Goal: Entertainment & Leisure: Consume media (video, audio)

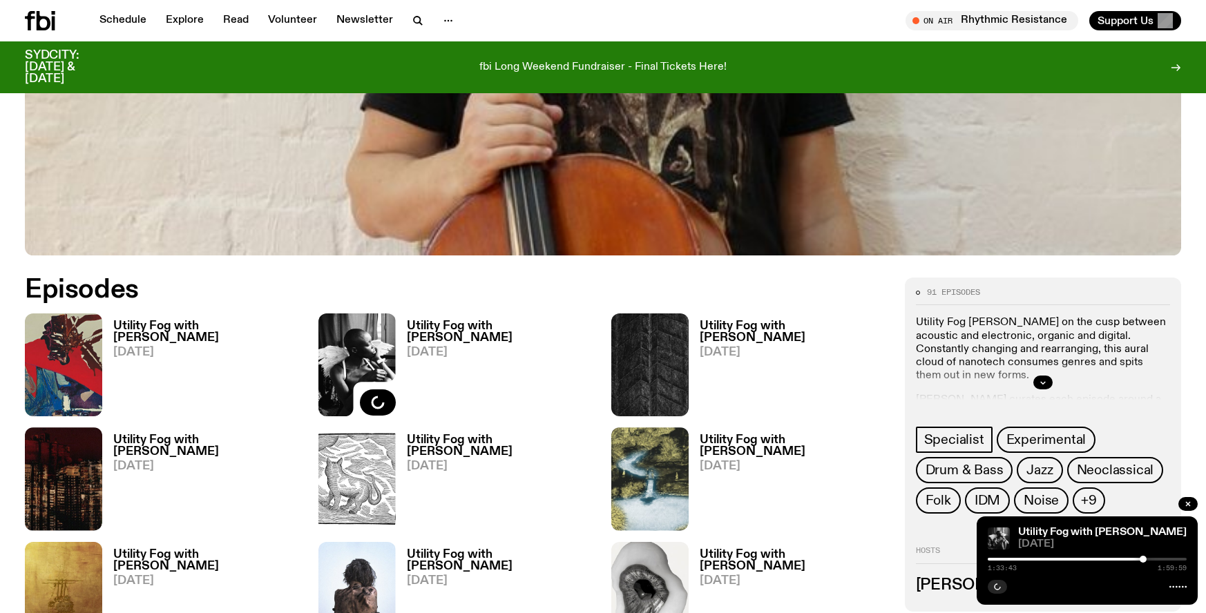
scroll to position [612, 0]
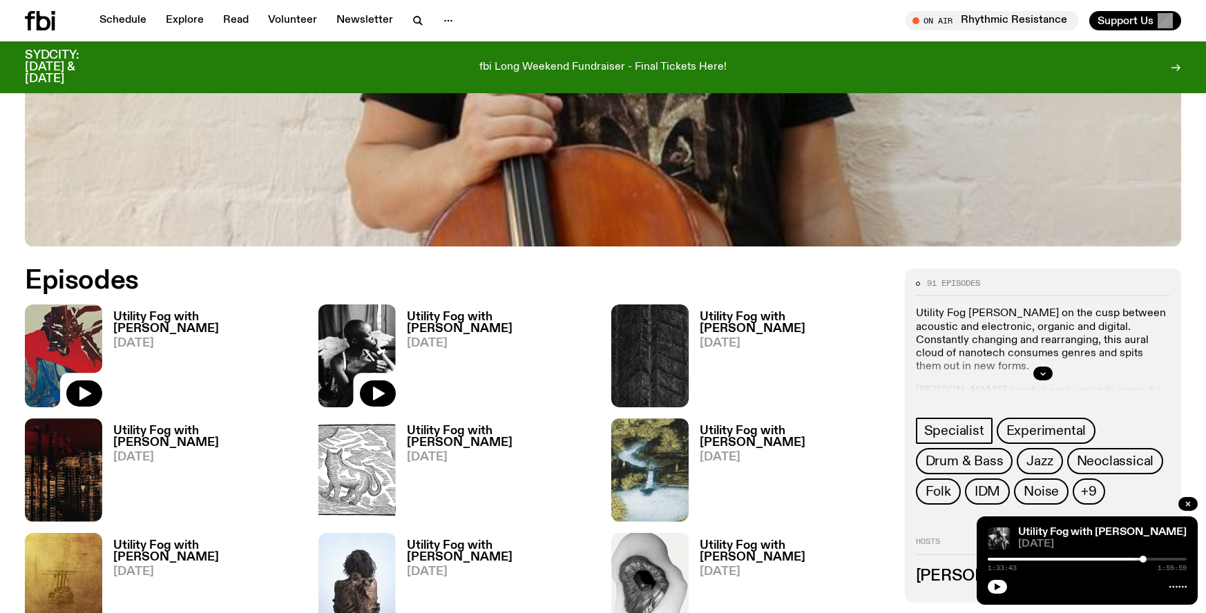
click at [79, 354] on img at bounding box center [63, 356] width 77 height 103
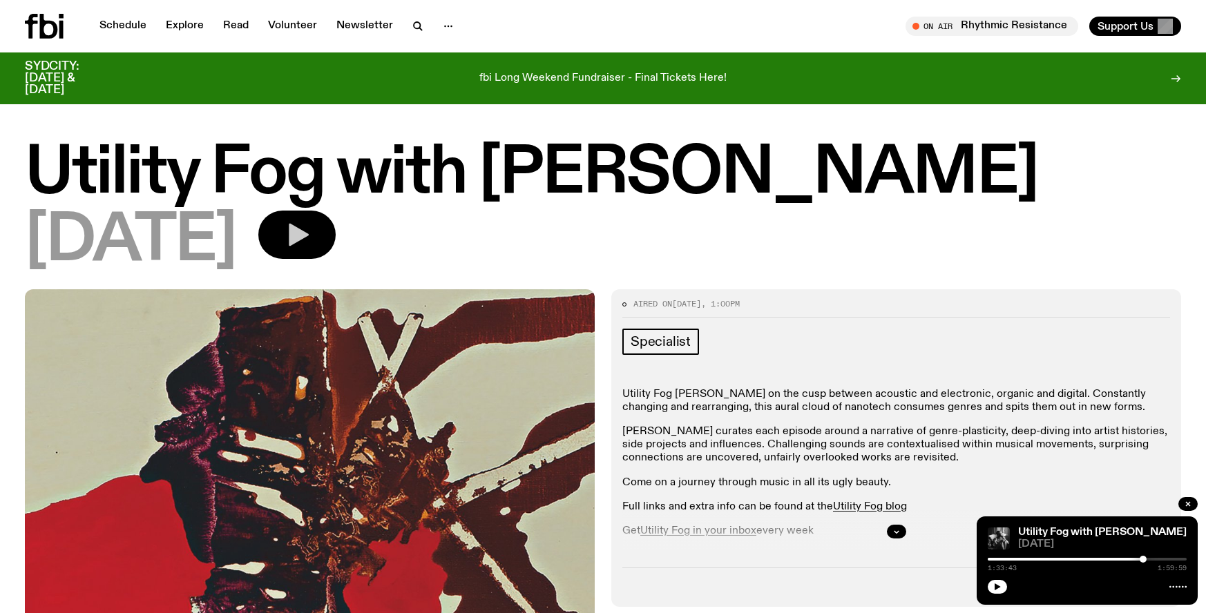
click at [329, 225] on button "button" at bounding box center [296, 235] width 77 height 48
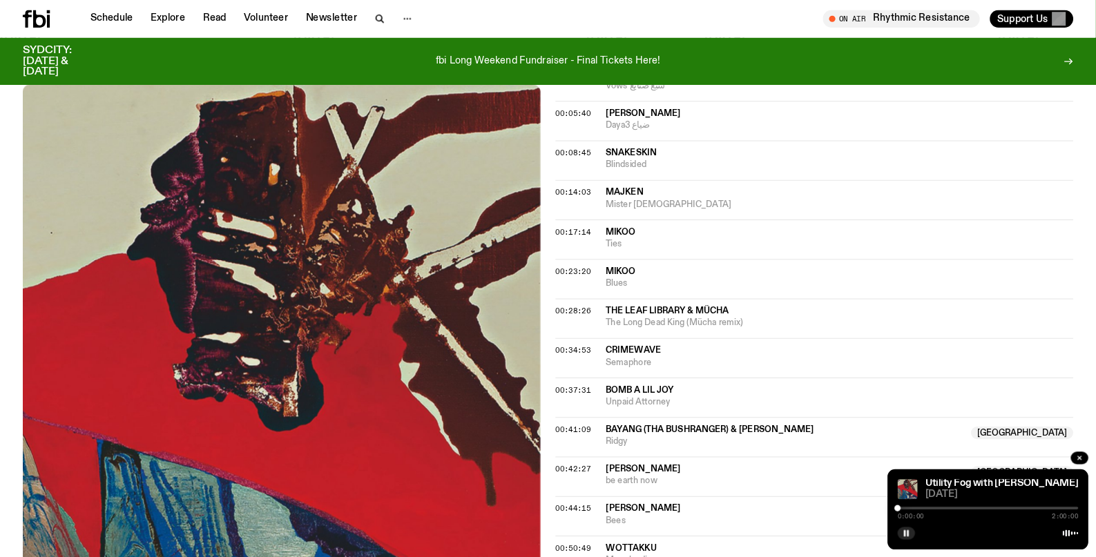
scroll to position [594, 0]
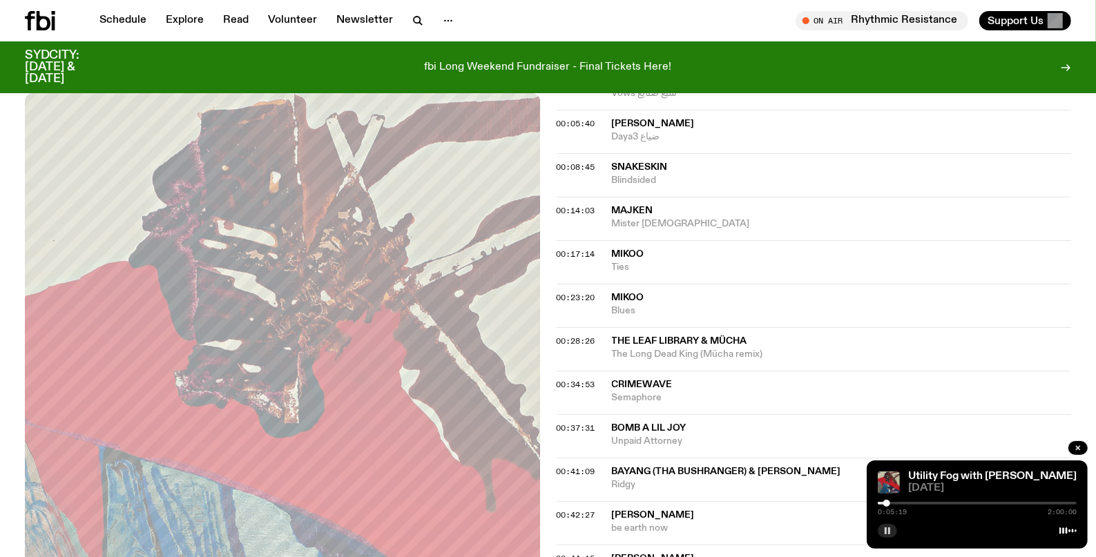
click at [886, 534] on icon "button" at bounding box center [887, 531] width 8 height 8
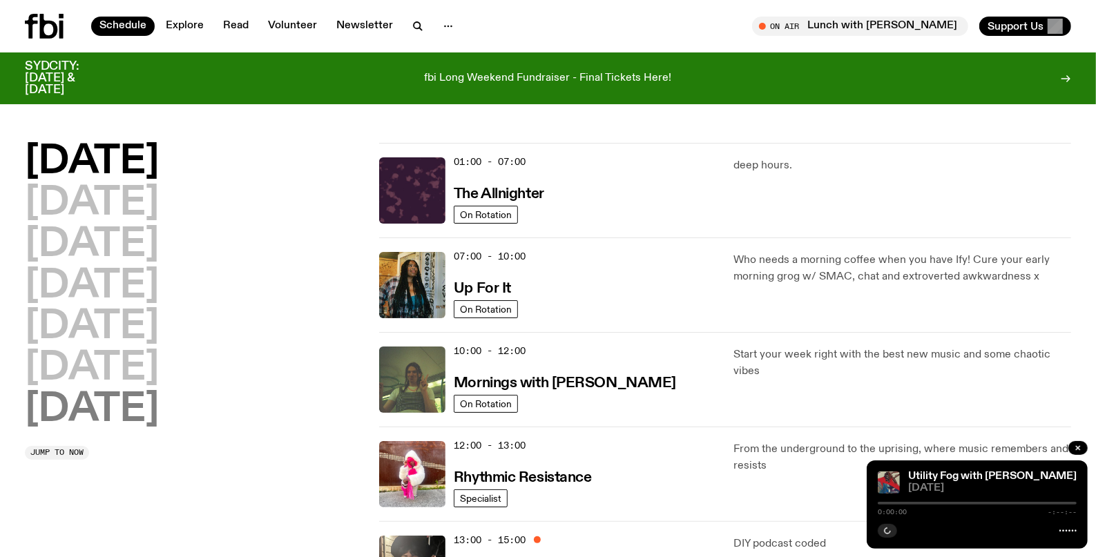
click at [86, 405] on h2 "[DATE]" at bounding box center [92, 410] width 134 height 39
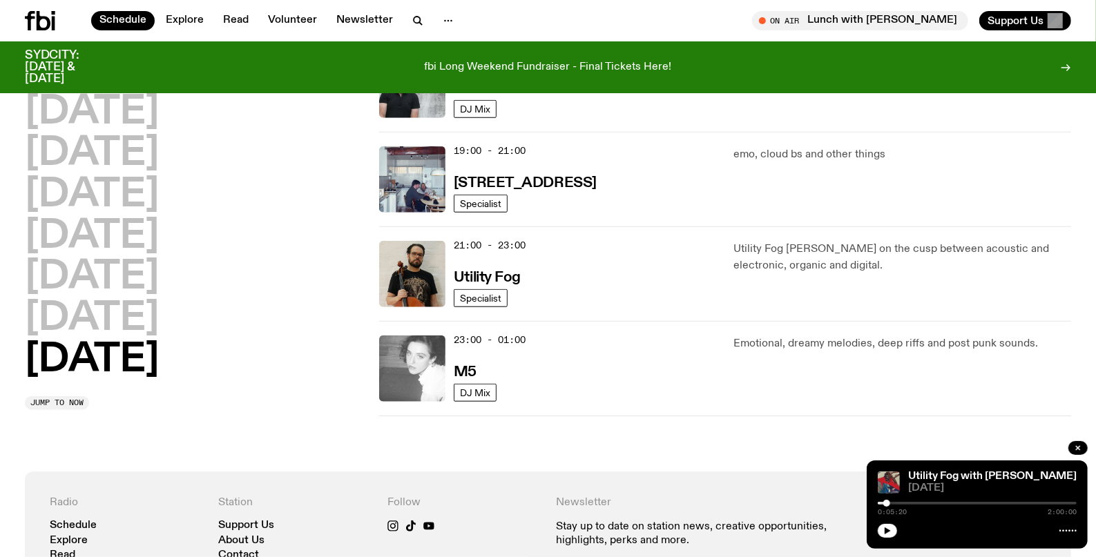
scroll to position [932, 0]
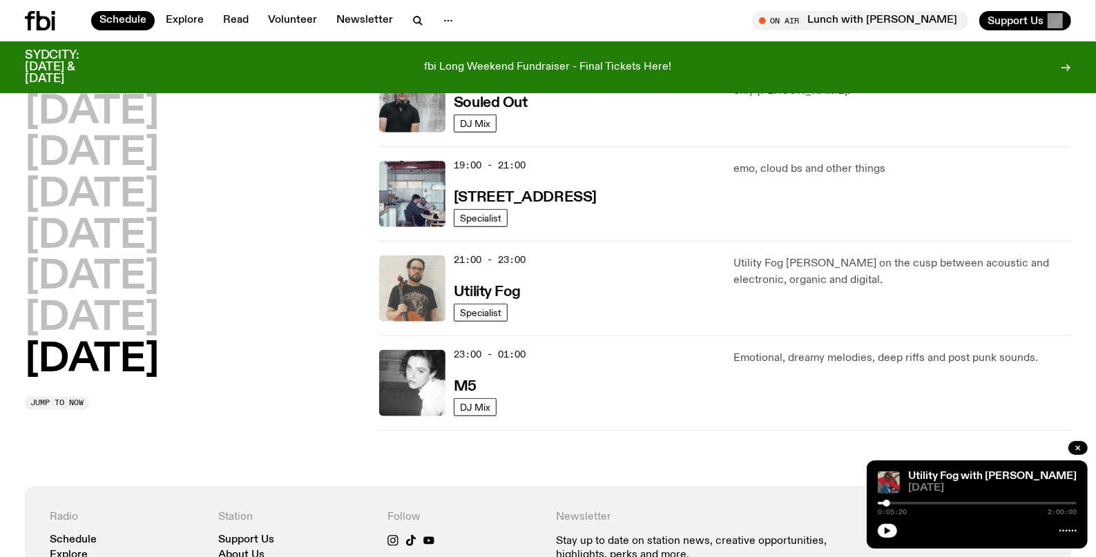
click at [409, 292] on img at bounding box center [412, 288] width 66 height 66
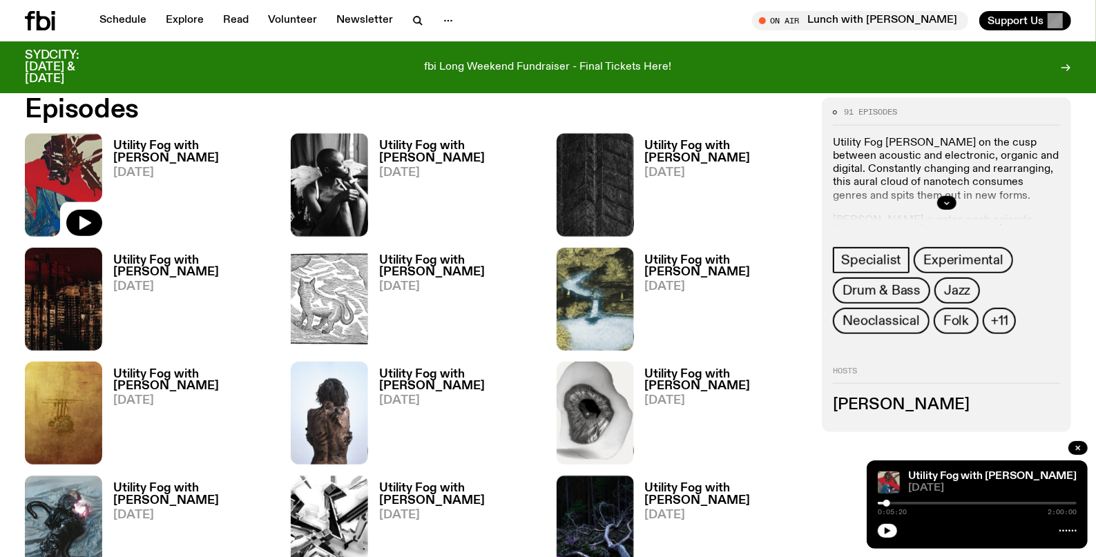
scroll to position [718, 0]
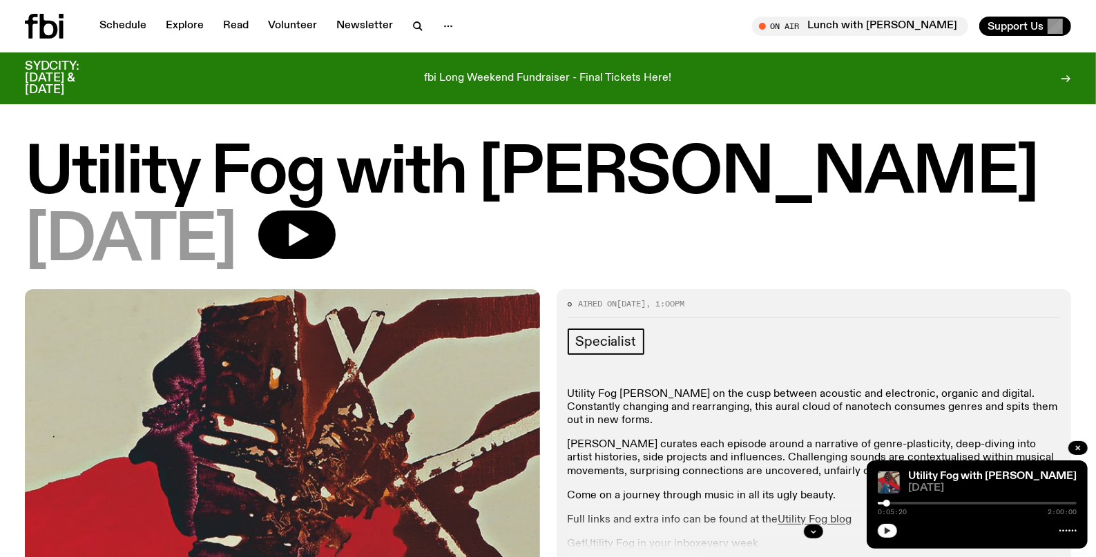
click at [893, 533] on button "button" at bounding box center [887, 531] width 19 height 14
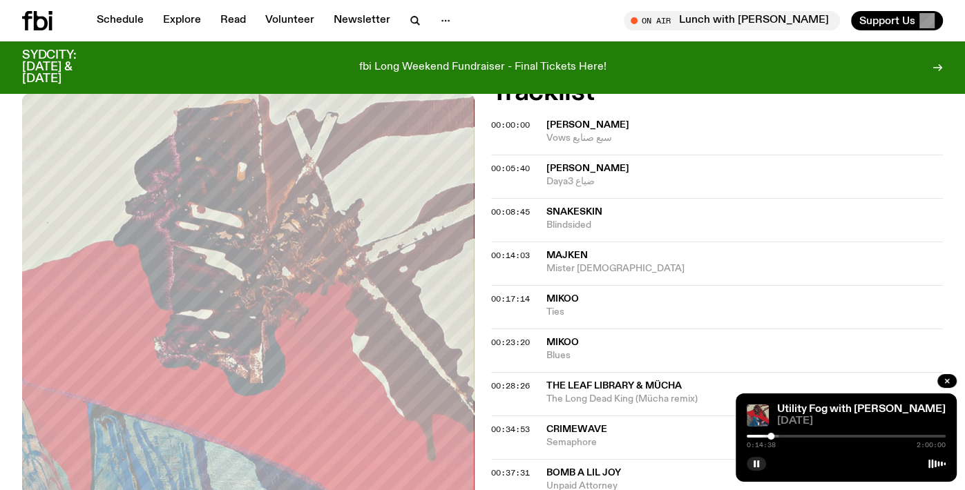
scroll to position [618, 0]
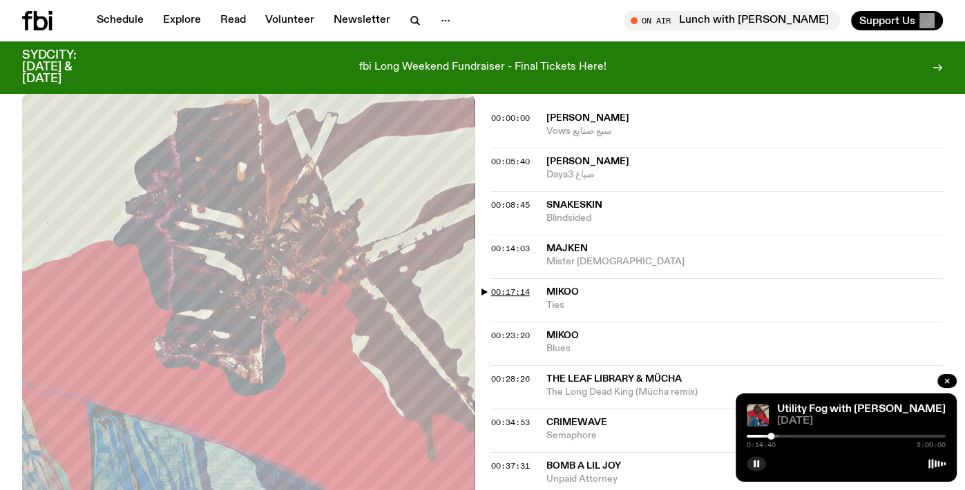
click at [504, 287] on span "00:17:14" at bounding box center [510, 292] width 39 height 11
click at [507, 374] on span "00:28:26" at bounding box center [510, 379] width 39 height 11
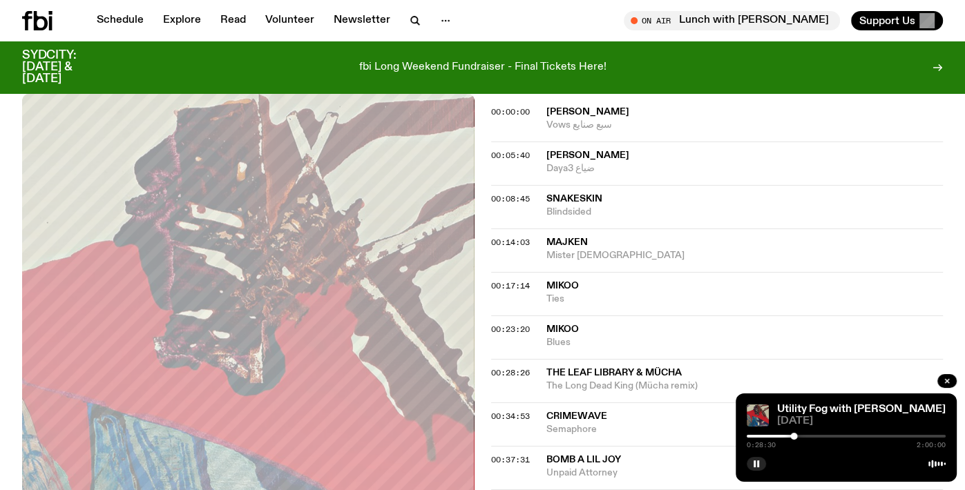
scroll to position [648, 0]
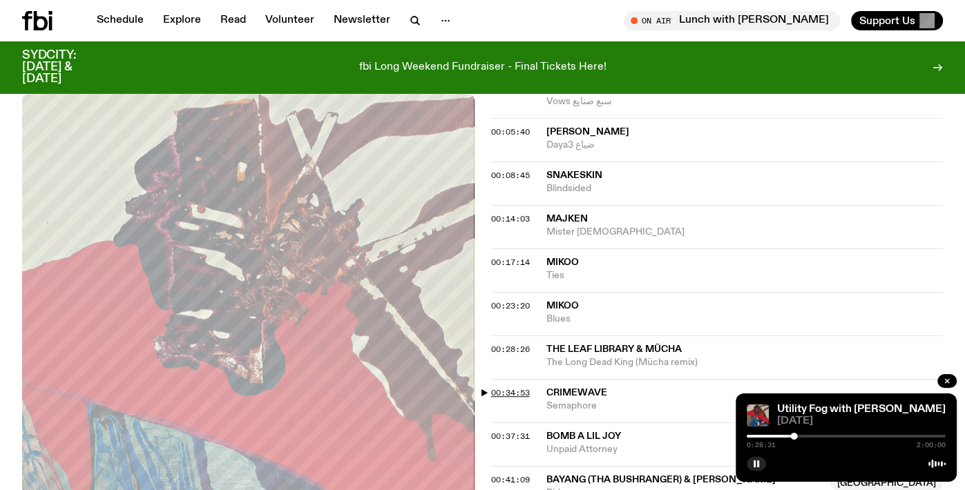
click at [510, 387] on span "00:34:53" at bounding box center [510, 392] width 39 height 11
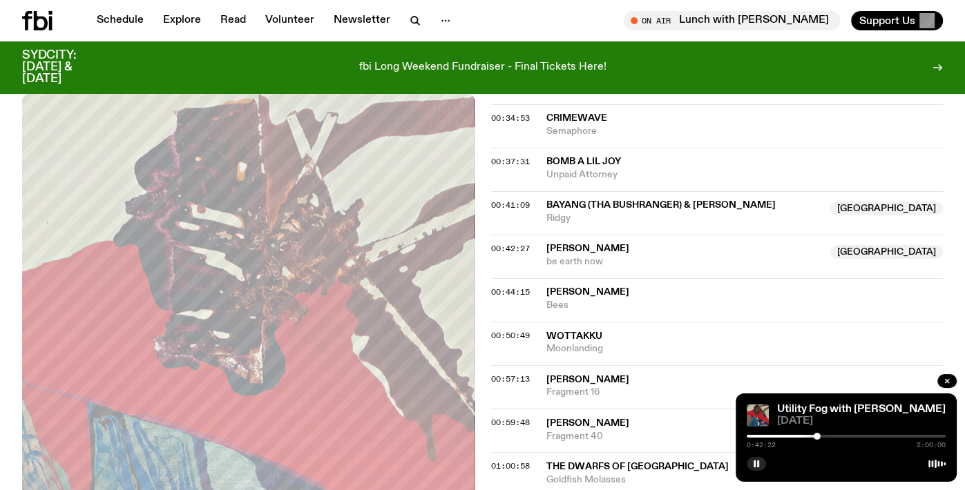
scroll to position [925, 0]
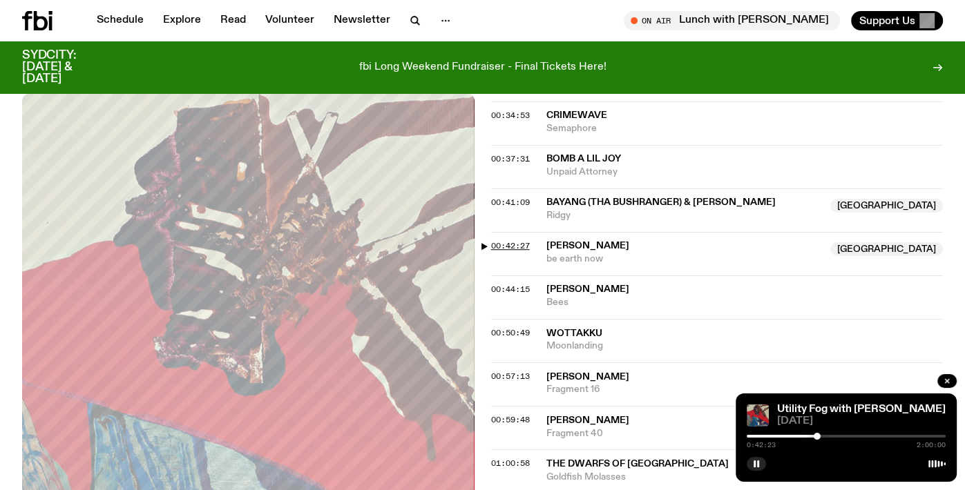
click at [527, 240] on span "00:42:27" at bounding box center [510, 245] width 39 height 11
click at [523, 240] on span "00:42:27" at bounding box center [510, 245] width 39 height 11
click at [820, 434] on div at bounding box center [819, 436] width 7 height 7
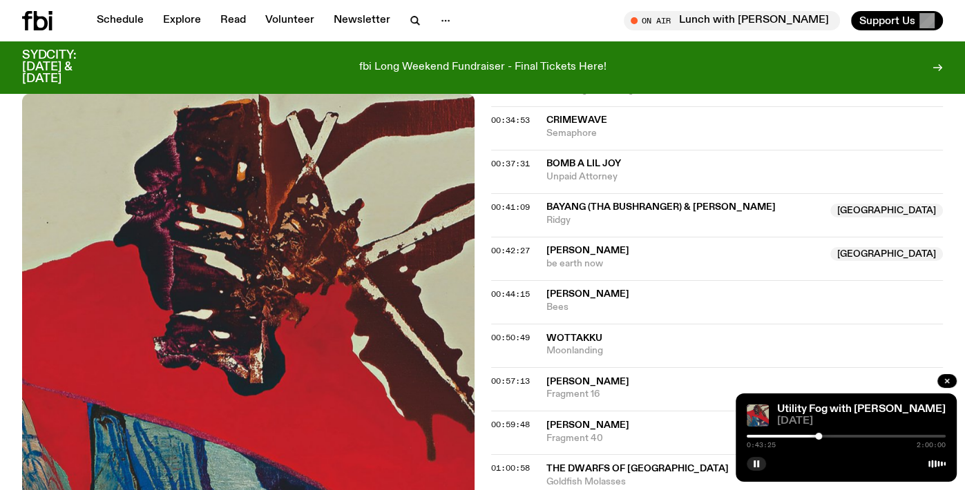
click at [817, 436] on div at bounding box center [818, 436] width 7 height 7
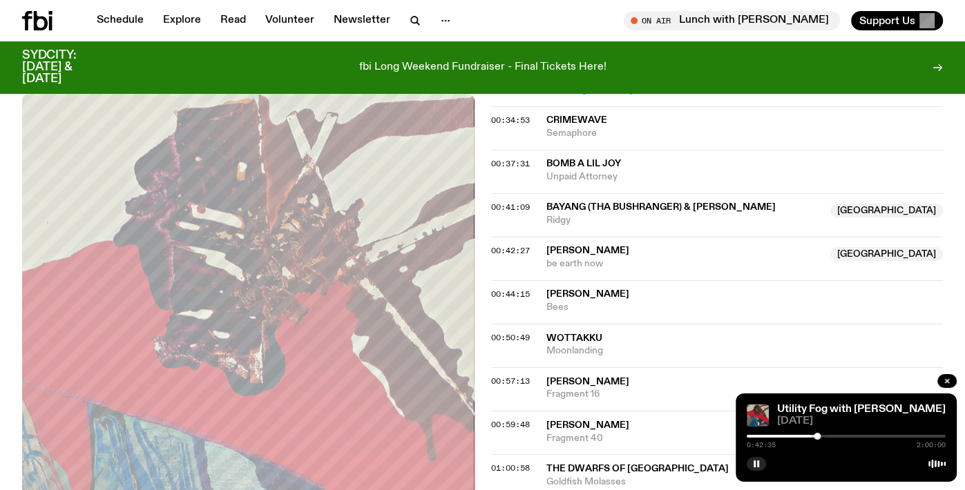
scroll to position [923, 0]
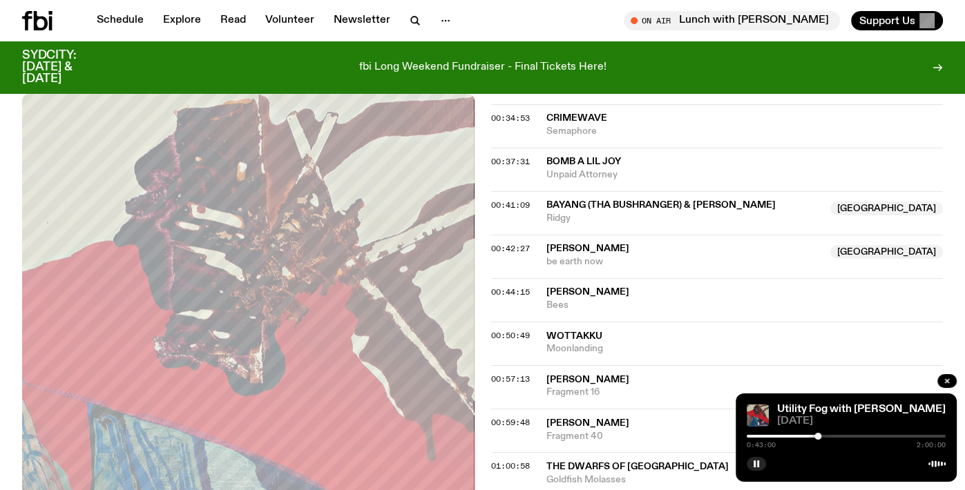
click at [818, 436] on div at bounding box center [817, 436] width 7 height 7
click at [818, 436] on div at bounding box center [818, 436] width 7 height 7
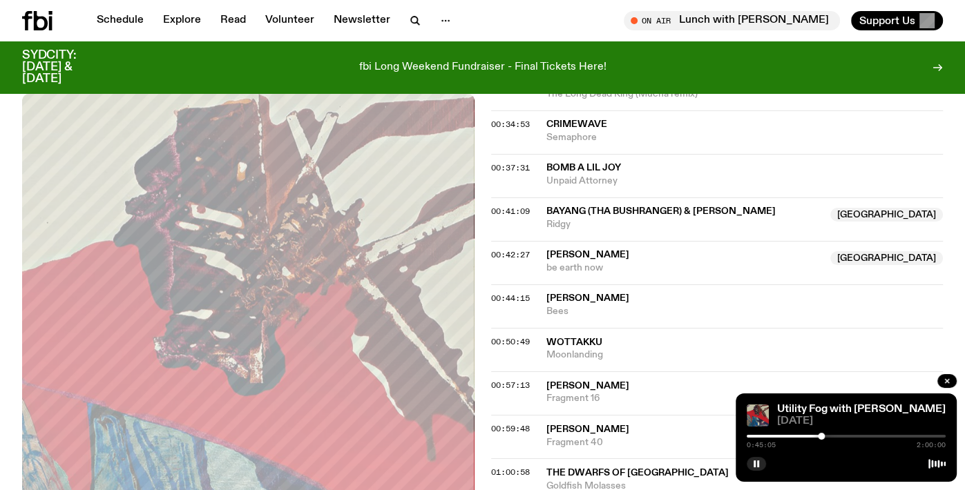
click at [821, 436] on div at bounding box center [821, 436] width 7 height 7
click at [820, 437] on div at bounding box center [819, 436] width 7 height 7
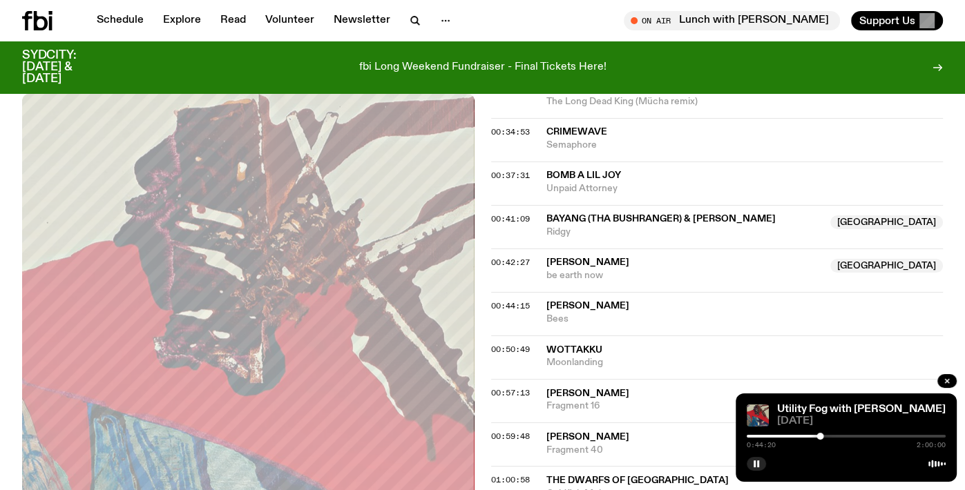
scroll to position [910, 0]
click at [499, 299] on span "00:44:15" at bounding box center [510, 304] width 39 height 11
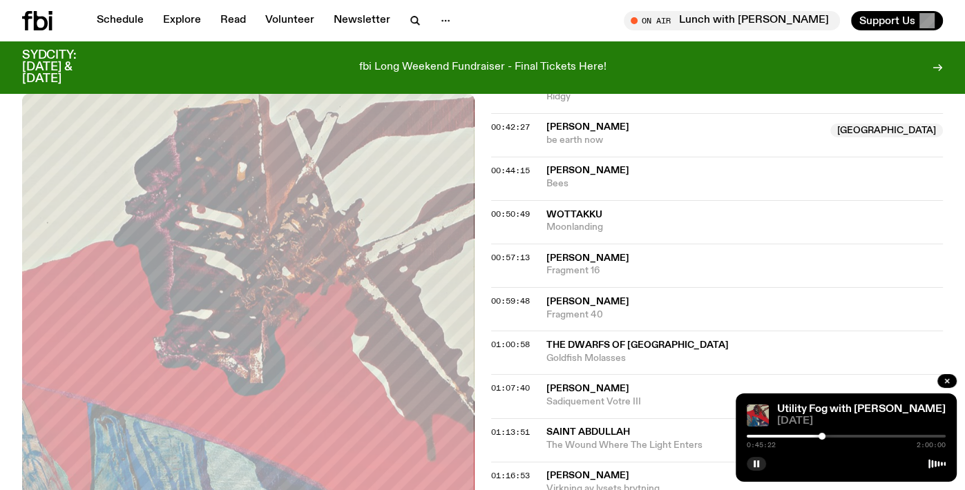
scroll to position [1041, 0]
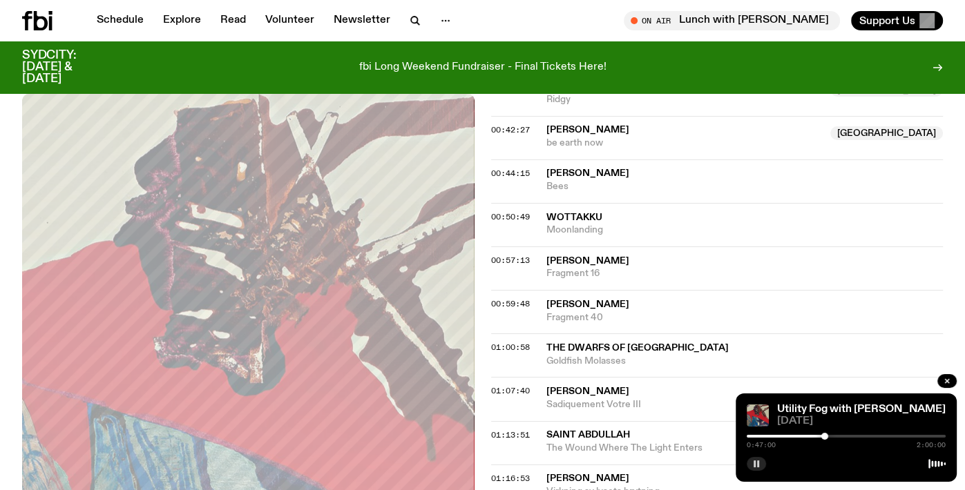
click at [758, 466] on rect "button" at bounding box center [758, 464] width 2 height 7
click at [758, 467] on icon "button" at bounding box center [756, 464] width 8 height 8
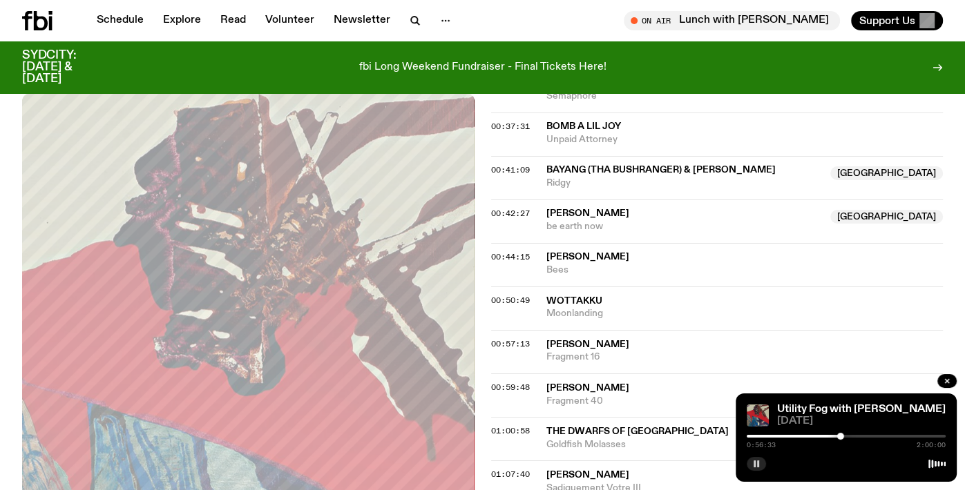
scroll to position [956, 0]
click at [513, 253] on span "00:44:15" at bounding box center [510, 258] width 39 height 11
click at [503, 250] on span "00:44:15" at bounding box center [510, 255] width 39 height 11
drag, startPoint x: 754, startPoint y: 459, endPoint x: 762, endPoint y: 477, distance: 20.1
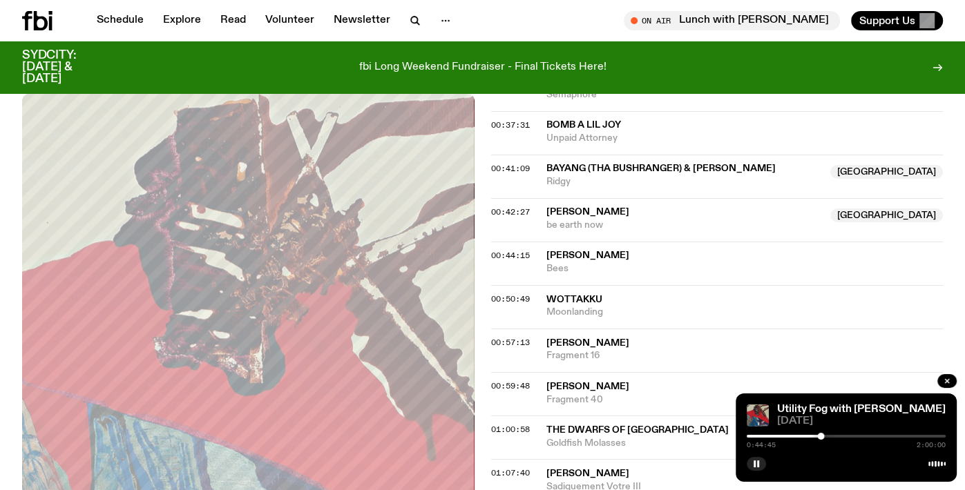
click at [753, 460] on button "button" at bounding box center [755, 464] width 19 height 14
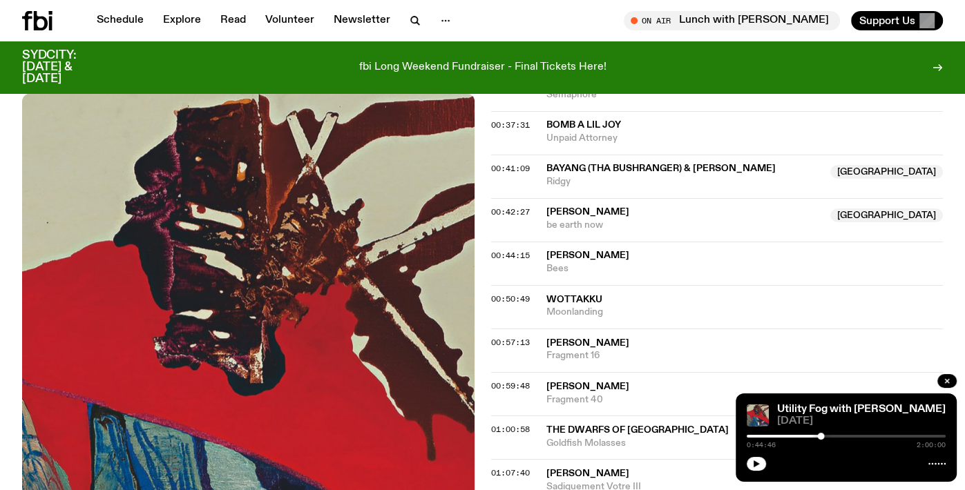
click at [756, 472] on div "Utility Fog with [PERSON_NAME] [DATE] 0:44:46 2:00:00" at bounding box center [845, 438] width 221 height 88
click at [754, 465] on icon "button" at bounding box center [756, 464] width 6 height 7
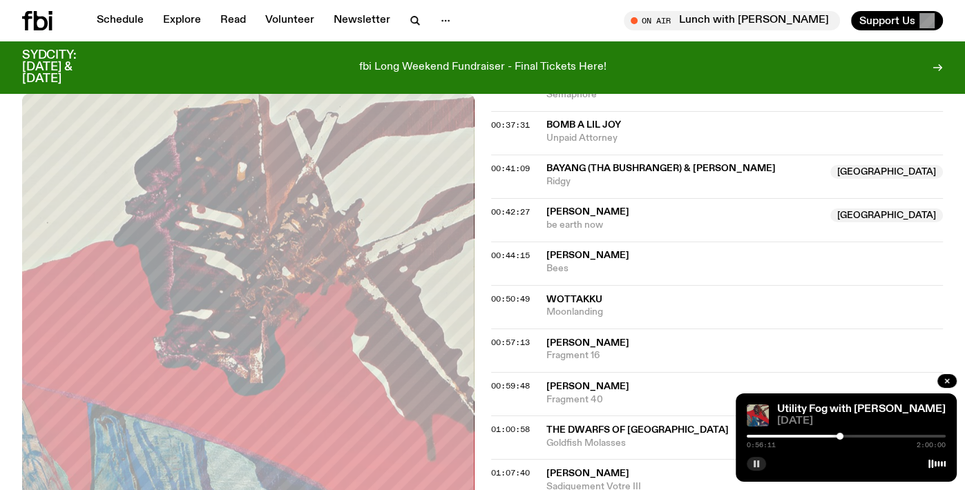
click at [755, 459] on button "button" at bounding box center [755, 464] width 19 height 14
